Goal: Task Accomplishment & Management: Manage account settings

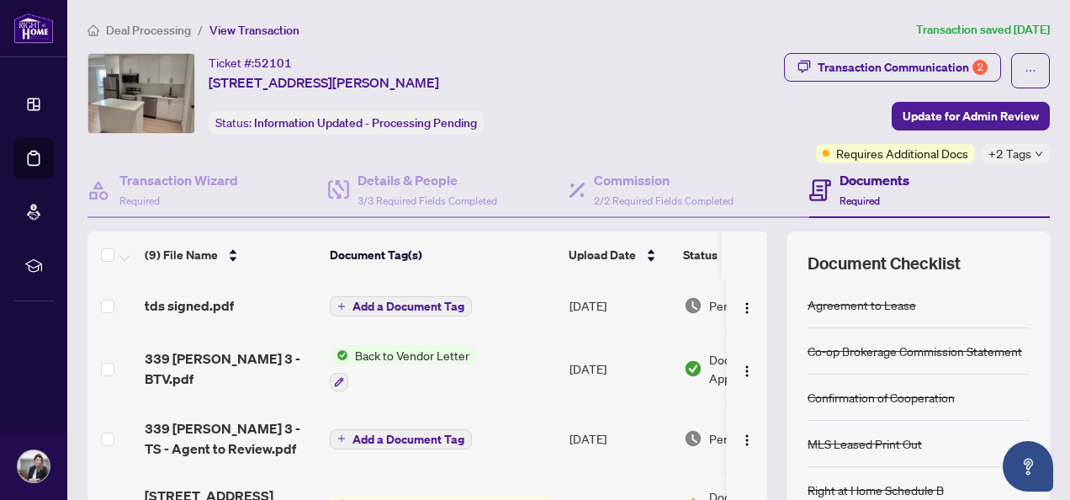
scroll to position [326, 0]
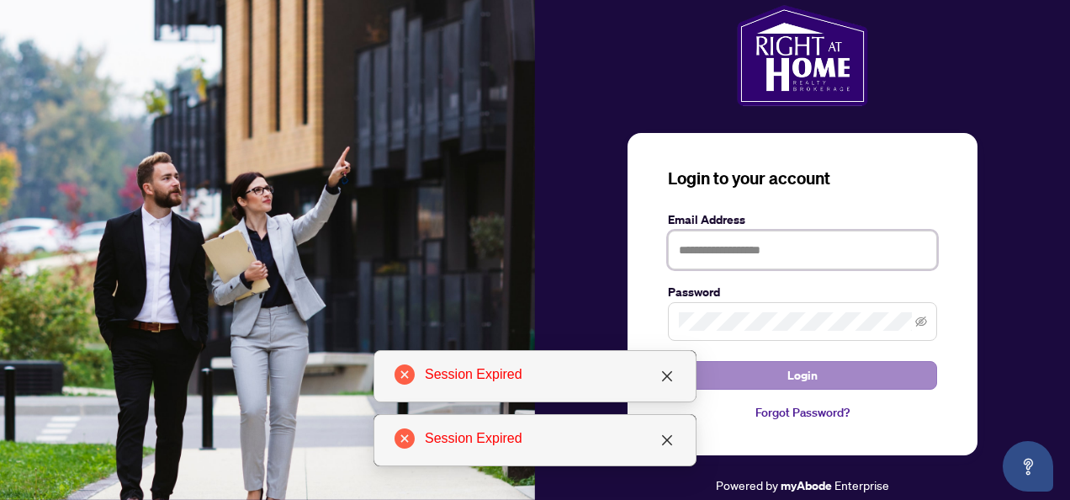
type input "**********"
click at [777, 376] on button "Login" at bounding box center [802, 375] width 269 height 29
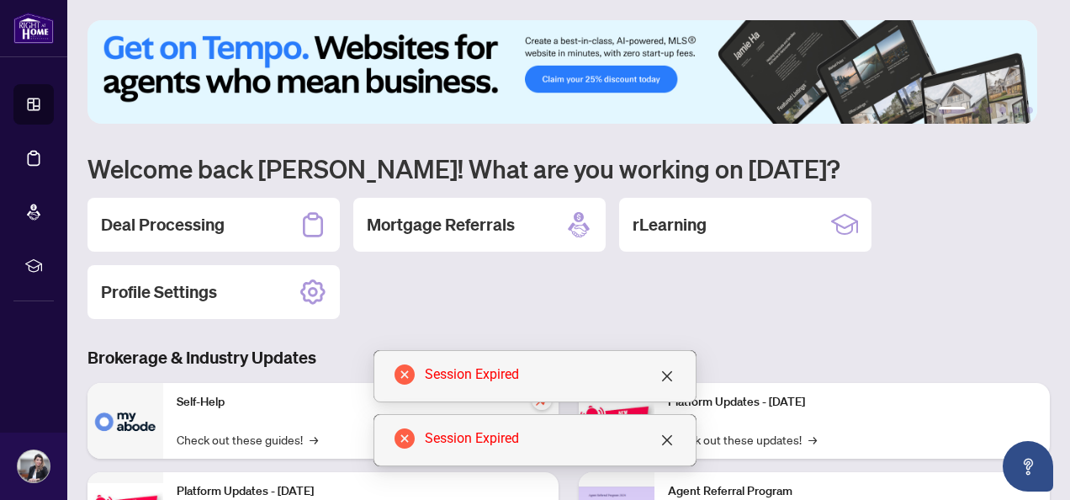
click at [678, 377] on div "Session Expired" at bounding box center [534, 376] width 323 height 52
click at [664, 378] on icon "close" at bounding box center [667, 376] width 10 height 10
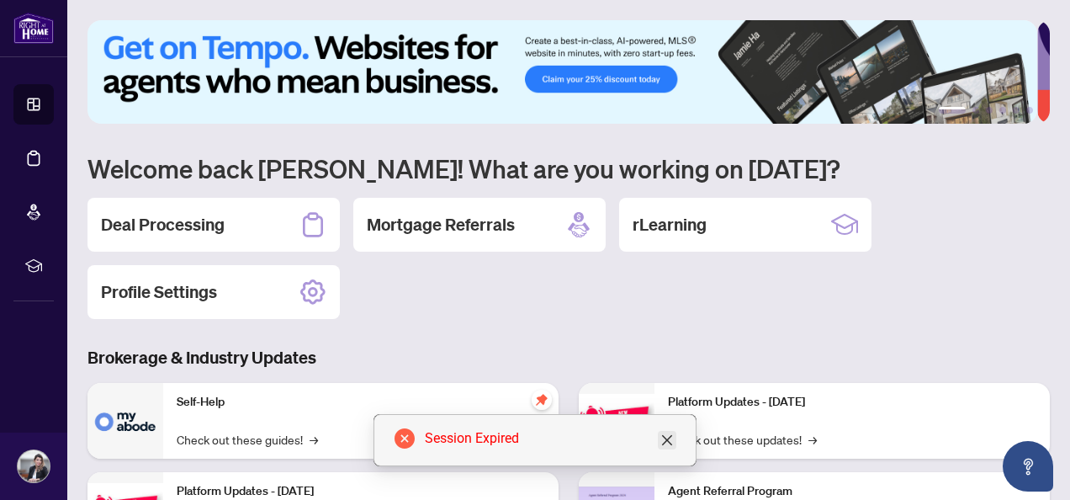
click at [666, 436] on icon "close" at bounding box center [666, 439] width 13 height 13
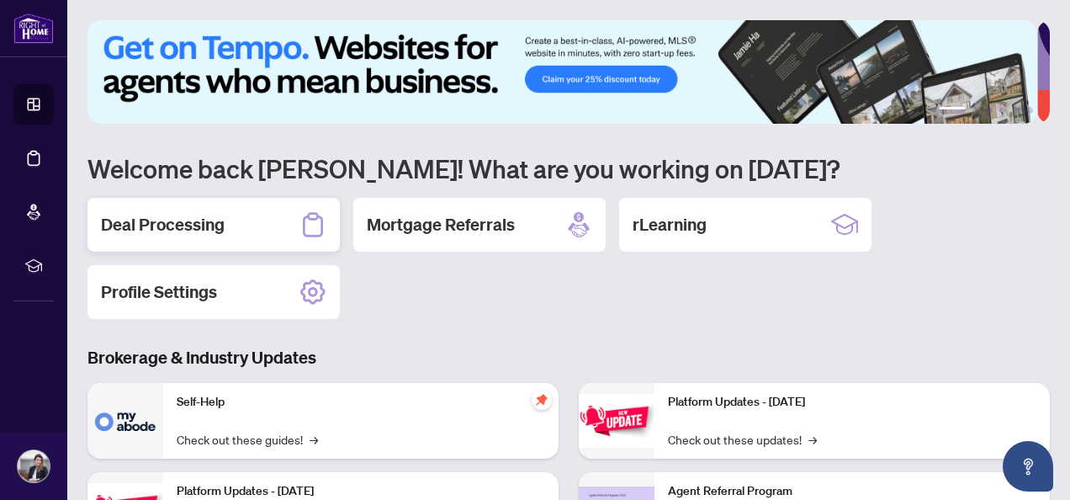
click at [177, 235] on div "Deal Processing" at bounding box center [213, 225] width 252 height 54
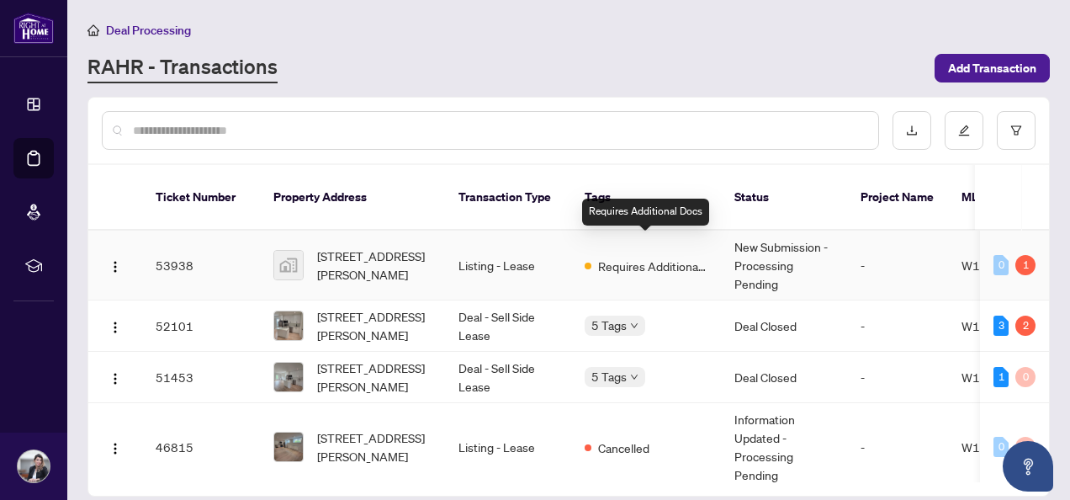
click at [640, 257] on span "Requires Additional Docs" at bounding box center [652, 266] width 109 height 19
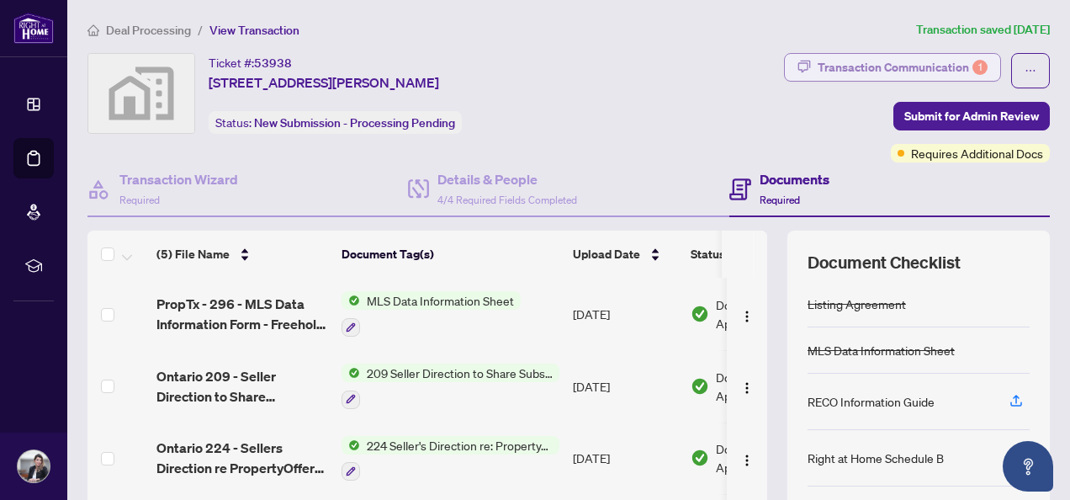
click at [910, 62] on div "Transaction Communication 1" at bounding box center [902, 67] width 170 height 27
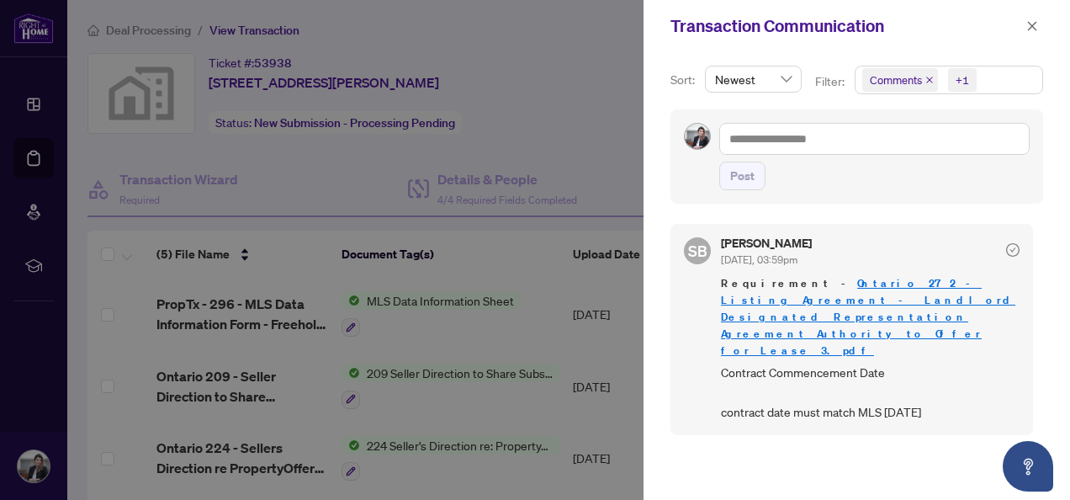
click at [511, 340] on div at bounding box center [535, 250] width 1070 height 500
click at [545, 320] on div at bounding box center [535, 250] width 1070 height 500
click at [592, 61] on div at bounding box center [535, 250] width 1070 height 500
click at [1029, 30] on icon "close" at bounding box center [1032, 26] width 12 height 12
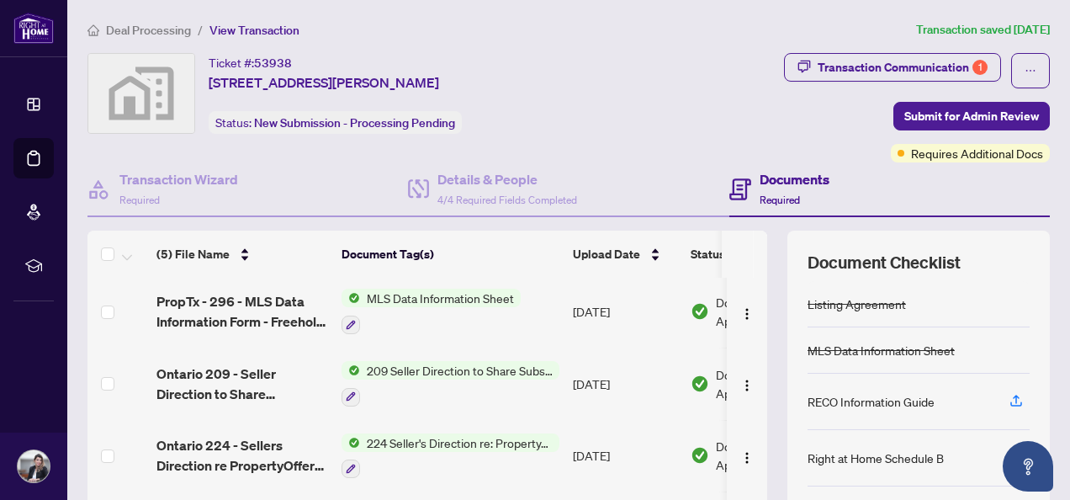
scroll to position [0, 2]
